Goal: Information Seeking & Learning: Learn about a topic

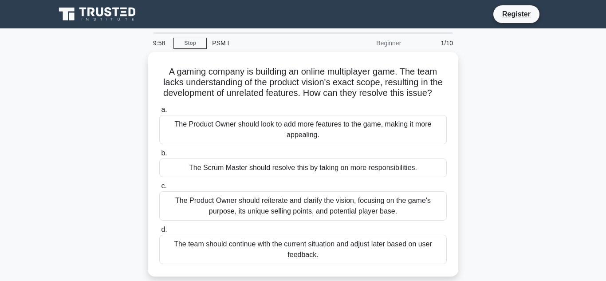
click at [121, 174] on div "A gaming company is building an online multiplayer game. The team lacks underst…" at bounding box center [303, 169] width 506 height 235
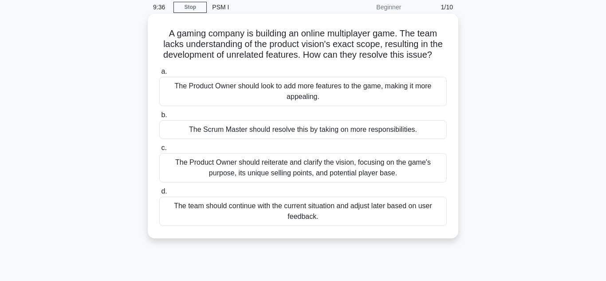
scroll to position [42, 0]
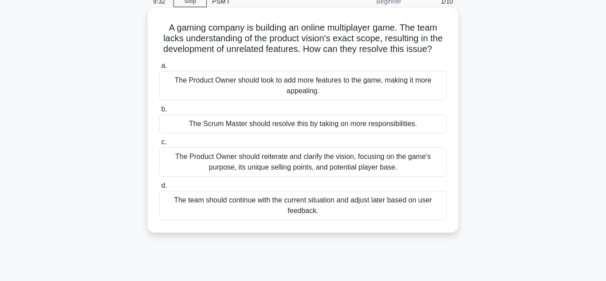
click at [294, 161] on div "The Product Owner should reiterate and clarify the vision, focusing on the game…" at bounding box center [302, 161] width 287 height 29
click at [159, 145] on input "c. The Product Owner should reiterate and clarify the vision, focusing on the g…" at bounding box center [159, 142] width 0 height 6
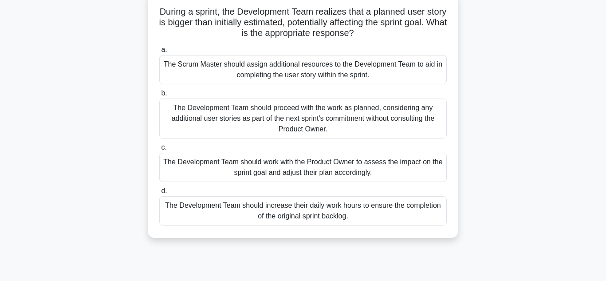
scroll to position [60, 0]
click at [294, 161] on div "The Development Team should work with the Product Owner to assess the impact on…" at bounding box center [302, 166] width 287 height 29
click at [159, 150] on input "c. The Development Team should work with the Product Owner to assess the impact…" at bounding box center [159, 147] width 0 height 6
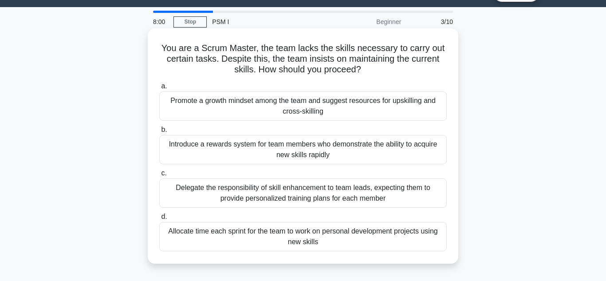
scroll to position [22, 0]
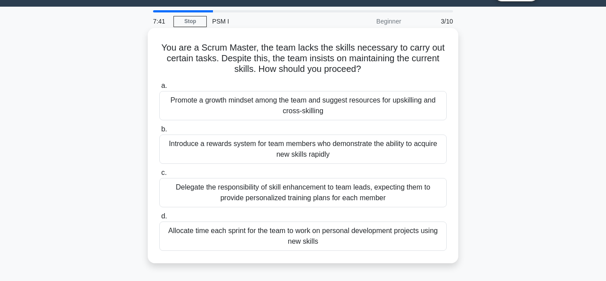
click at [320, 109] on div "Promote a growth mindset among the team and suggest resources for upskilling an…" at bounding box center [302, 105] width 287 height 29
click at [159, 89] on input "a. Promote a growth mindset among the team and suggest resources for upskilling…" at bounding box center [159, 86] width 0 height 6
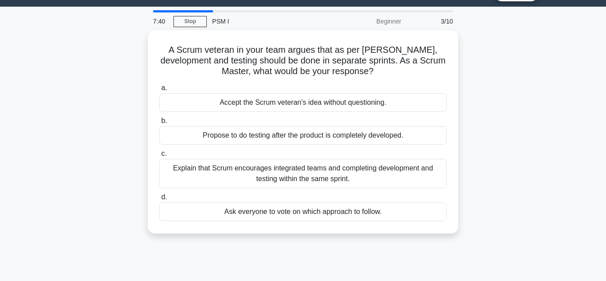
scroll to position [0, 0]
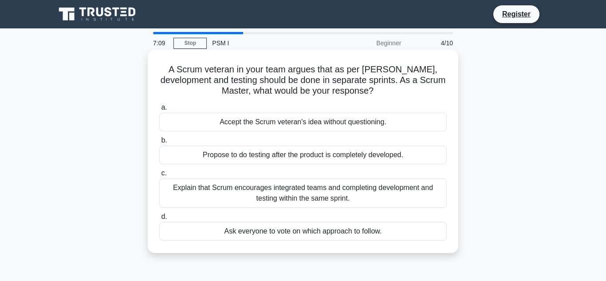
click at [287, 199] on div "Explain that Scrum encourages integrated teams and completing development and t…" at bounding box center [302, 192] width 287 height 29
click at [159, 176] on input "c. Explain that Scrum encourages integrated teams and completing development an…" at bounding box center [159, 173] width 0 height 6
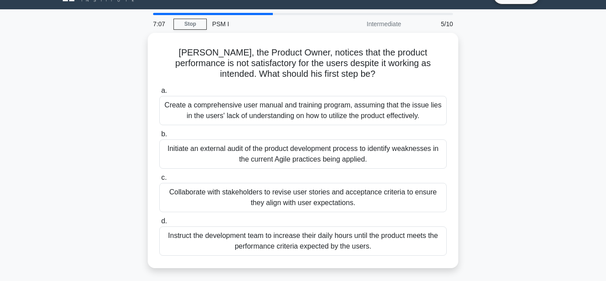
scroll to position [21, 0]
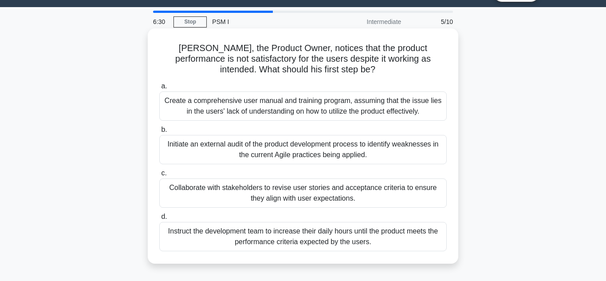
click at [309, 195] on div "Collaborate with stakeholders to revise user stories and acceptance criteria to…" at bounding box center [302, 192] width 287 height 29
click at [159, 176] on input "c. Collaborate with stakeholders to revise user stories and acceptance criteria…" at bounding box center [159, 173] width 0 height 6
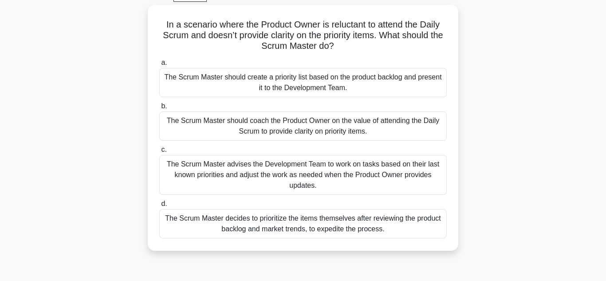
scroll to position [58, 0]
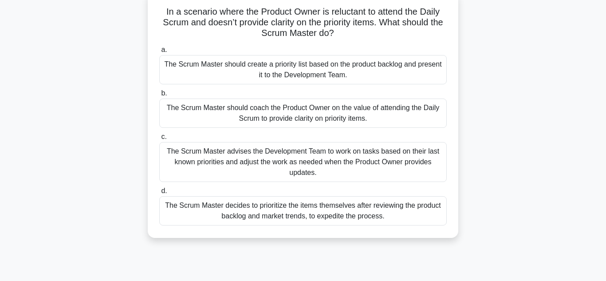
click at [349, 117] on div "The Scrum Master should coach the Product Owner on the value of attending the D…" at bounding box center [302, 112] width 287 height 29
click at [159, 96] on input "b. The Scrum Master should coach the Product Owner on the value of attending th…" at bounding box center [159, 93] width 0 height 6
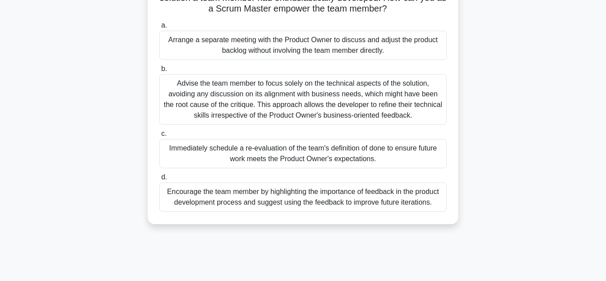
scroll to position [86, 0]
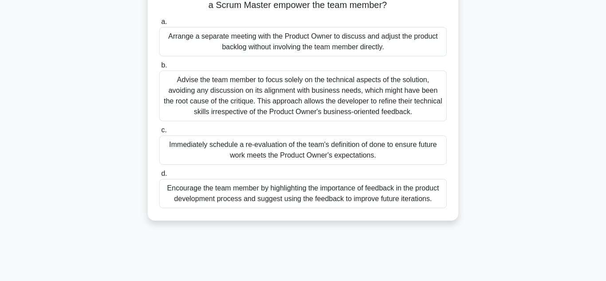
click at [319, 200] on div "Encourage the team member by highlighting the importance of feedback in the pro…" at bounding box center [302, 193] width 287 height 29
click at [159, 177] on input "d. Encourage the team member by highlighting the importance of feedback in the …" at bounding box center [159, 174] width 0 height 6
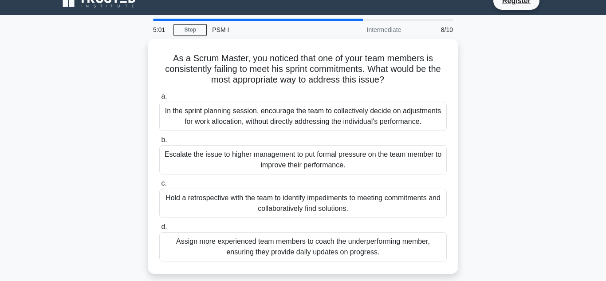
scroll to position [16, 0]
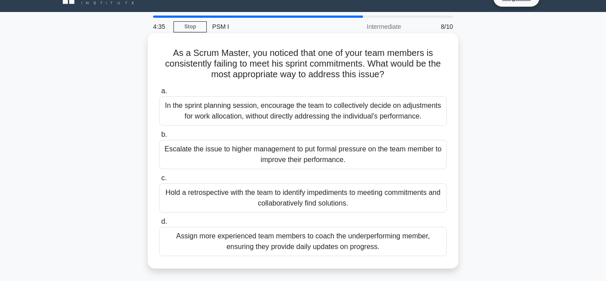
click at [347, 201] on div "Hold a retrospective with the team to identify impediments to meeting commitmen…" at bounding box center [302, 197] width 287 height 29
click at [159, 181] on input "c. Hold a retrospective with the team to identify impediments to meeting commit…" at bounding box center [159, 178] width 0 height 6
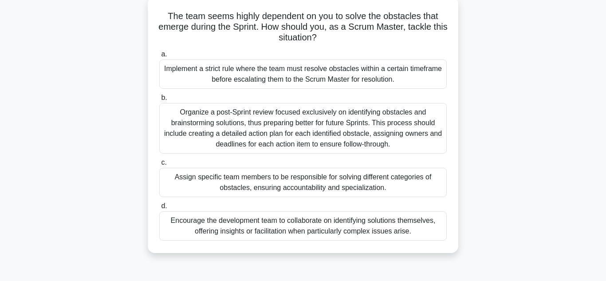
scroll to position [58, 0]
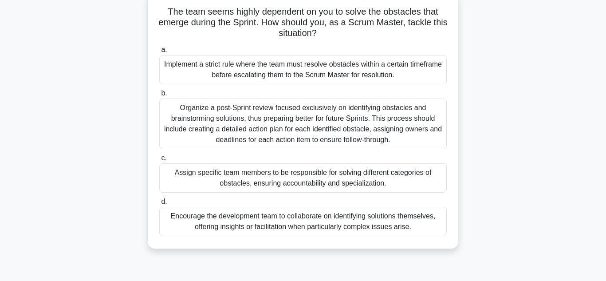
click at [344, 218] on div "Encourage the development team to collaborate on identifying solutions themselv…" at bounding box center [302, 221] width 287 height 29
click at [159, 204] on input "d. Encourage the development team to collaborate on identifying solutions thems…" at bounding box center [159, 202] width 0 height 6
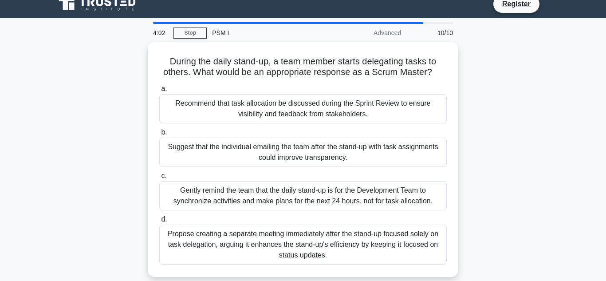
scroll to position [16, 0]
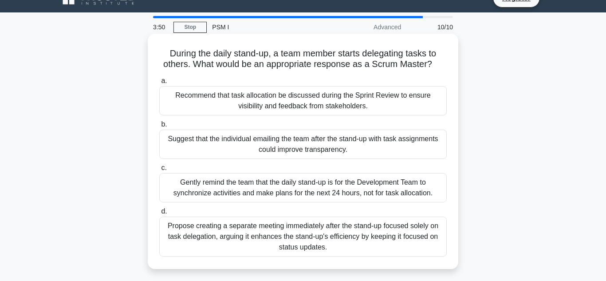
click at [354, 195] on div "Gently remind the team that the daily stand-up is for the Development Team to s…" at bounding box center [302, 187] width 287 height 29
click at [159, 171] on input "c. Gently remind the team that the daily stand-up is for the Development Team t…" at bounding box center [159, 168] width 0 height 6
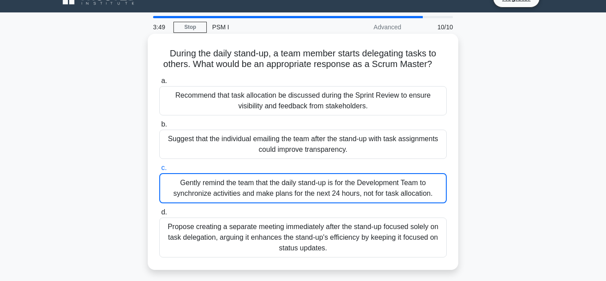
scroll to position [8, 0]
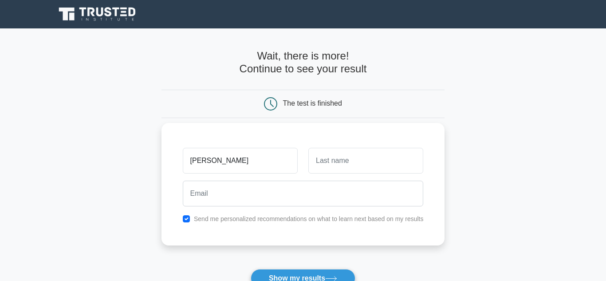
type input "nicole"
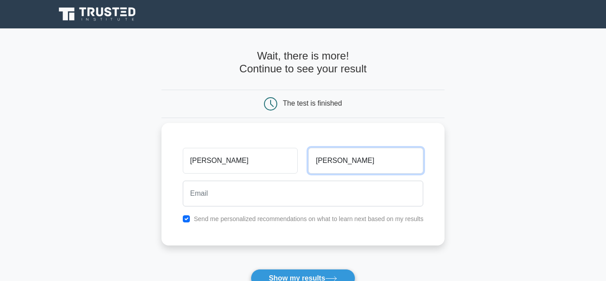
type input "nicole"
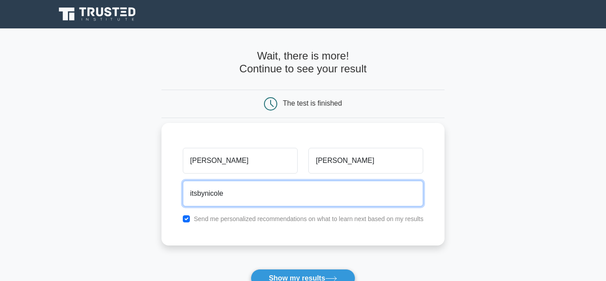
type input "itsbynicole@gmail.com"
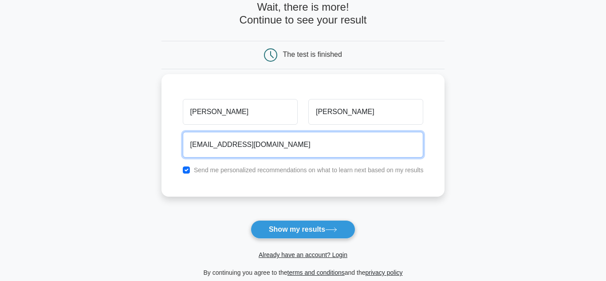
scroll to position [51, 0]
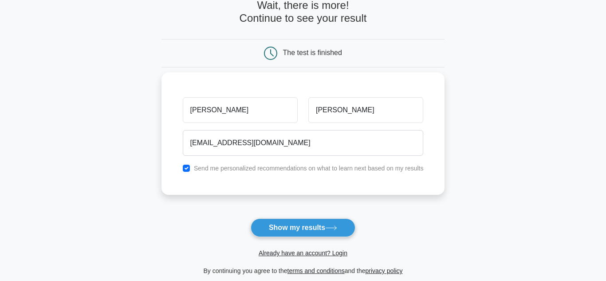
click at [264, 219] on button "Show my results" at bounding box center [303, 227] width 105 height 19
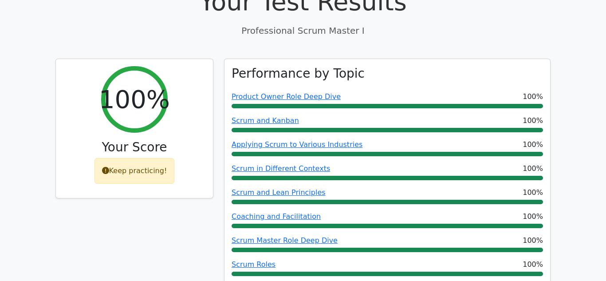
scroll to position [326, 0]
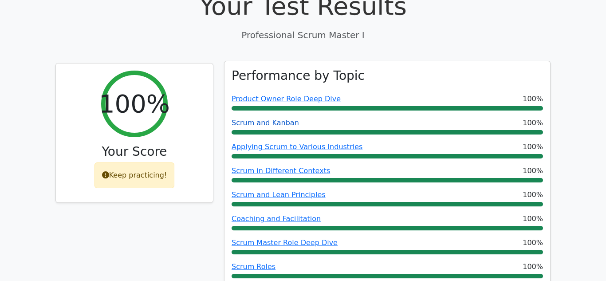
click at [257, 118] on link "Scrum and Kanban" at bounding box center [265, 122] width 67 height 8
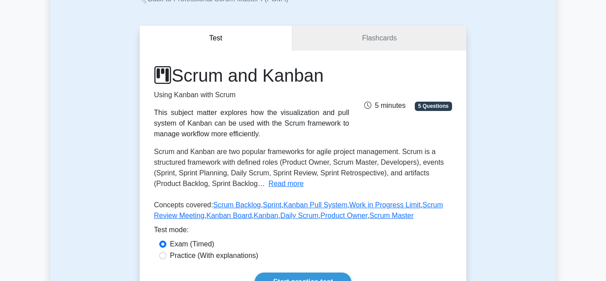
scroll to position [63, 0]
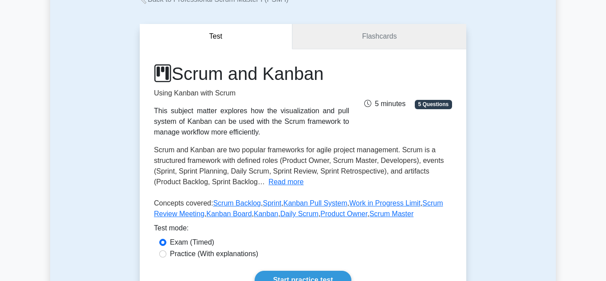
click at [373, 43] on link "Flashcards" at bounding box center [379, 36] width 174 height 25
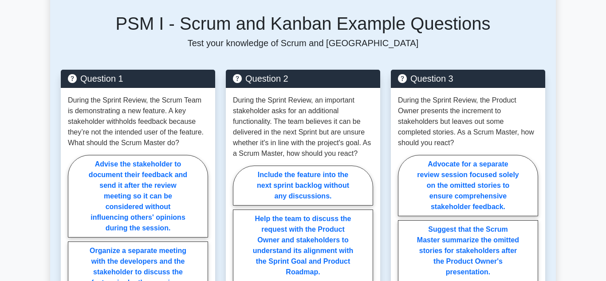
scroll to position [400, 0]
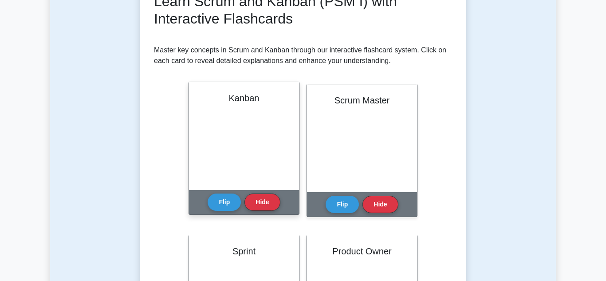
scroll to position [141, 0]
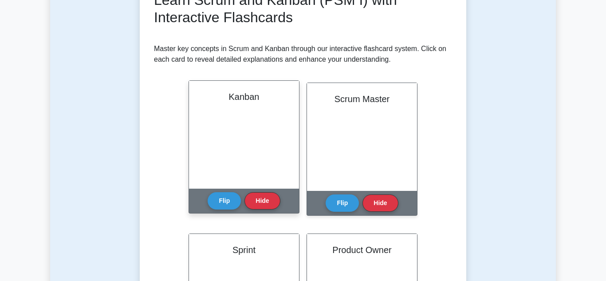
click at [260, 155] on div "Kanban" at bounding box center [244, 135] width 110 height 108
click at [224, 207] on button "Flip" at bounding box center [224, 200] width 33 height 17
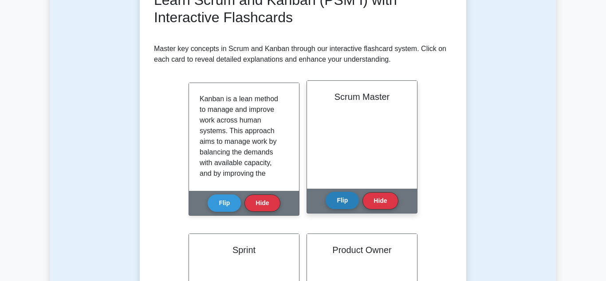
click at [357, 200] on button "Flip" at bounding box center [342, 200] width 33 height 17
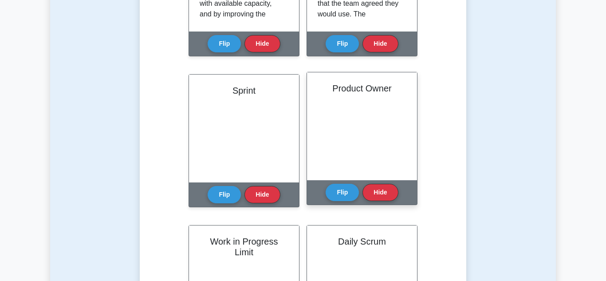
scroll to position [314, 0]
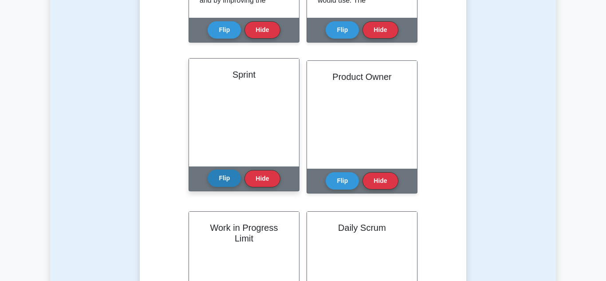
click at [230, 174] on button "Flip" at bounding box center [224, 177] width 33 height 17
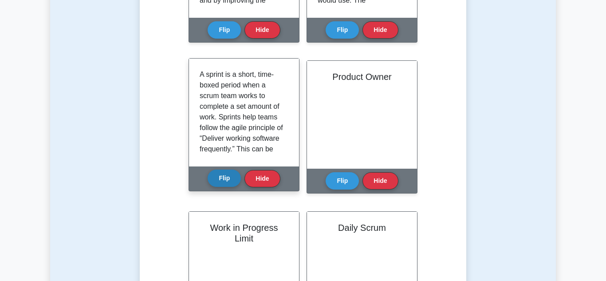
click at [230, 174] on button "Flip" at bounding box center [224, 177] width 33 height 17
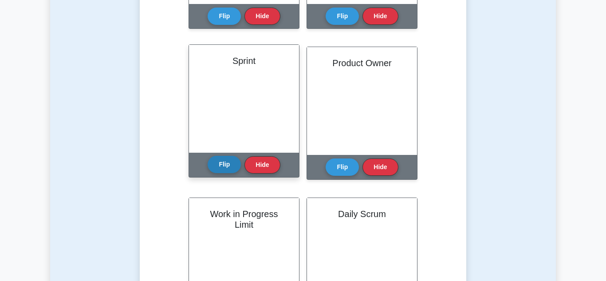
scroll to position [330, 0]
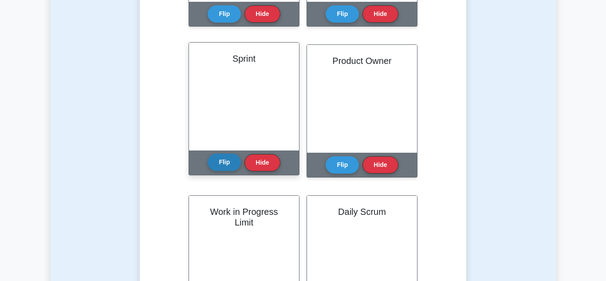
click at [234, 159] on button "Flip" at bounding box center [224, 161] width 33 height 17
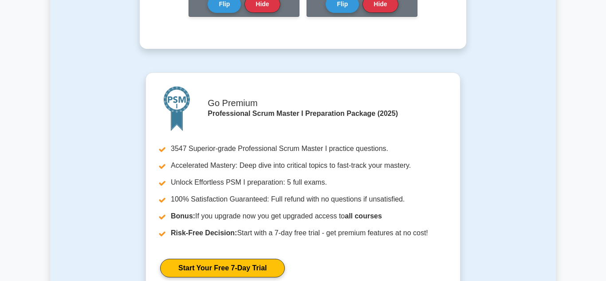
scroll to position [946, 0]
